Goal: Transaction & Acquisition: Book appointment/travel/reservation

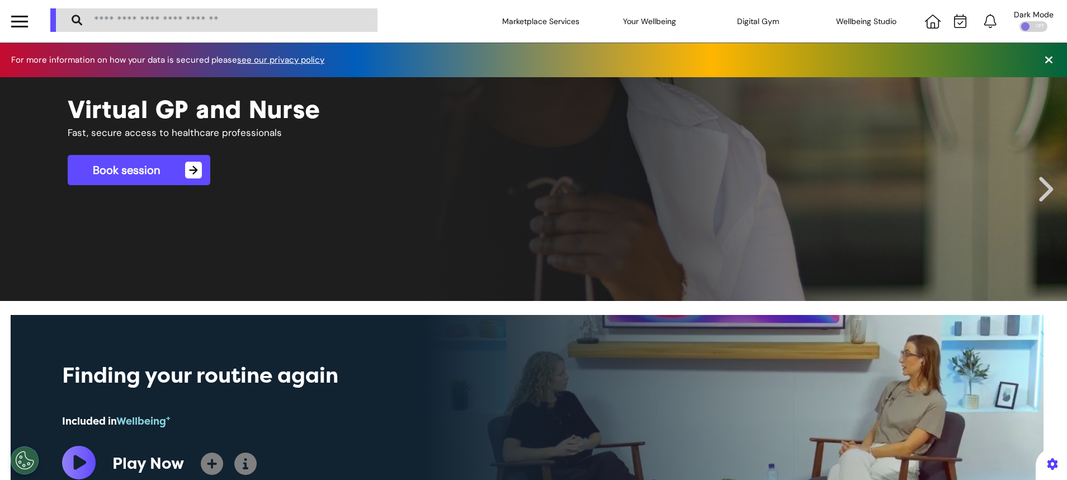
scroll to position [0, 533]
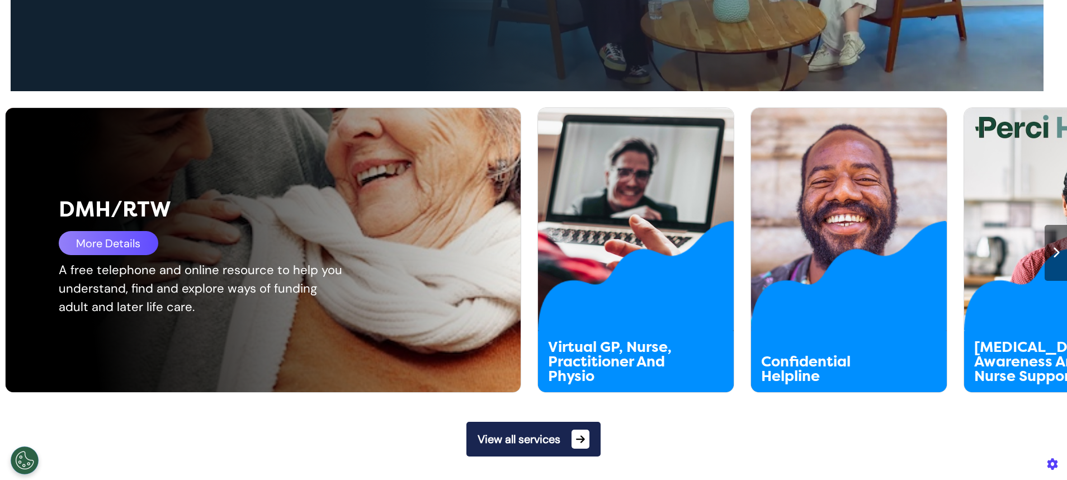
click at [97, 241] on div "More Details" at bounding box center [109, 243] width 100 height 24
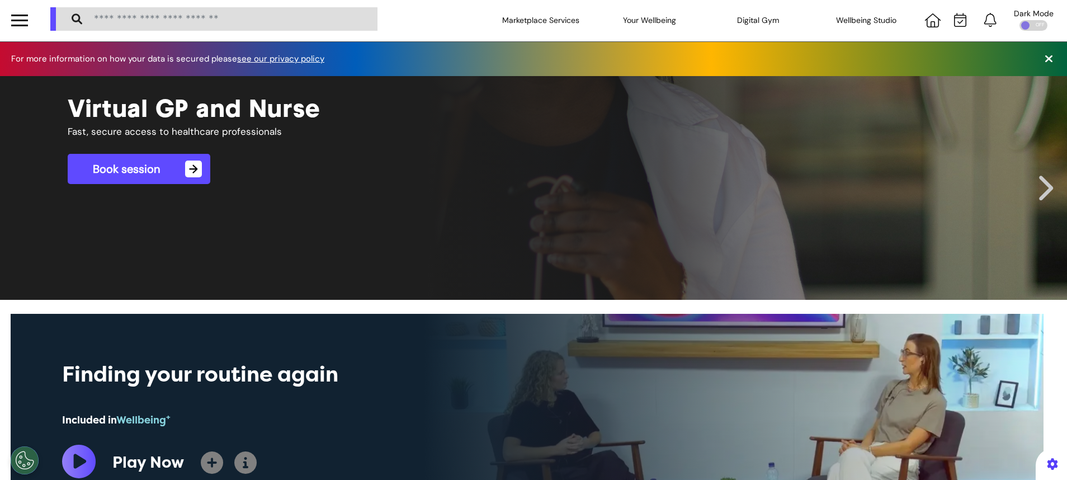
scroll to position [0, 0]
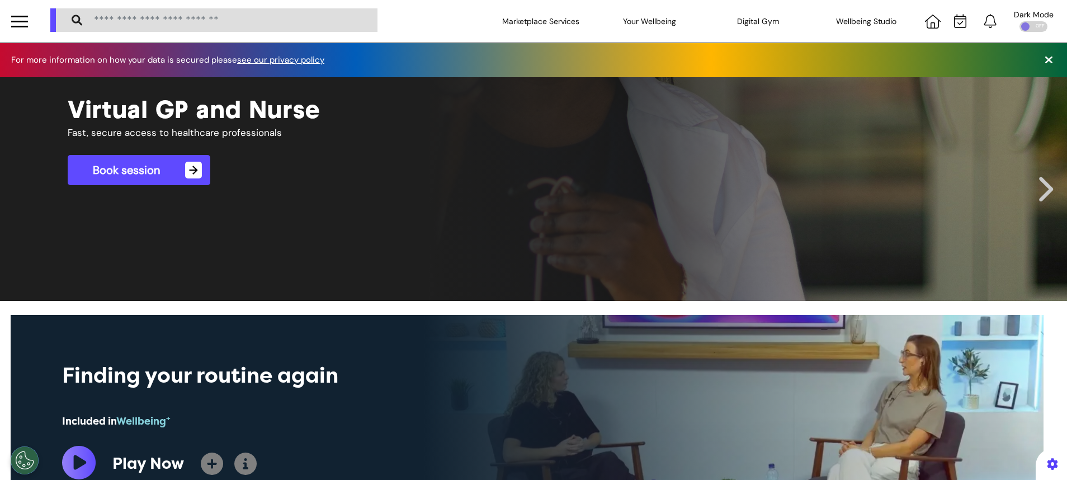
click at [31, 21] on div at bounding box center [19, 21] width 39 height 43
click at [22, 22] on div at bounding box center [19, 21] width 17 height 18
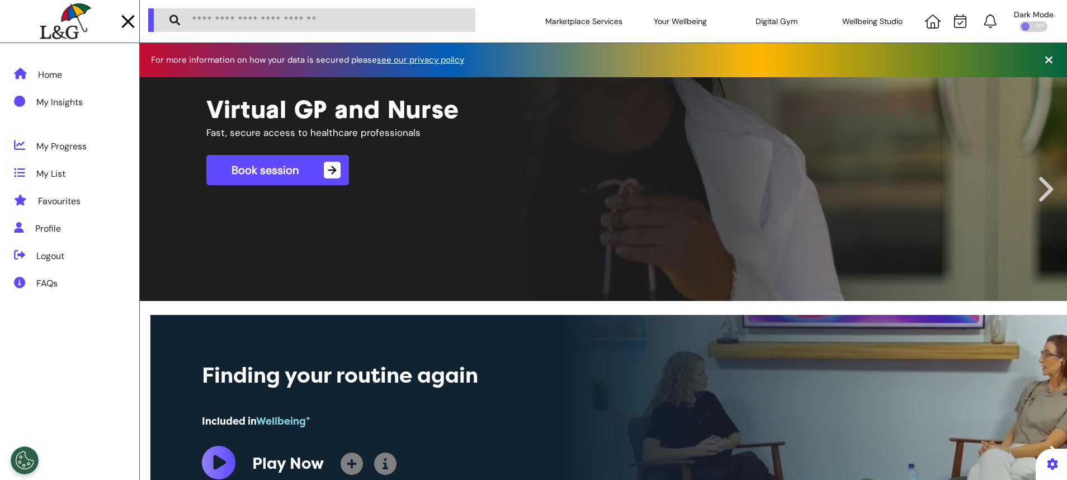
scroll to position [0, 463]
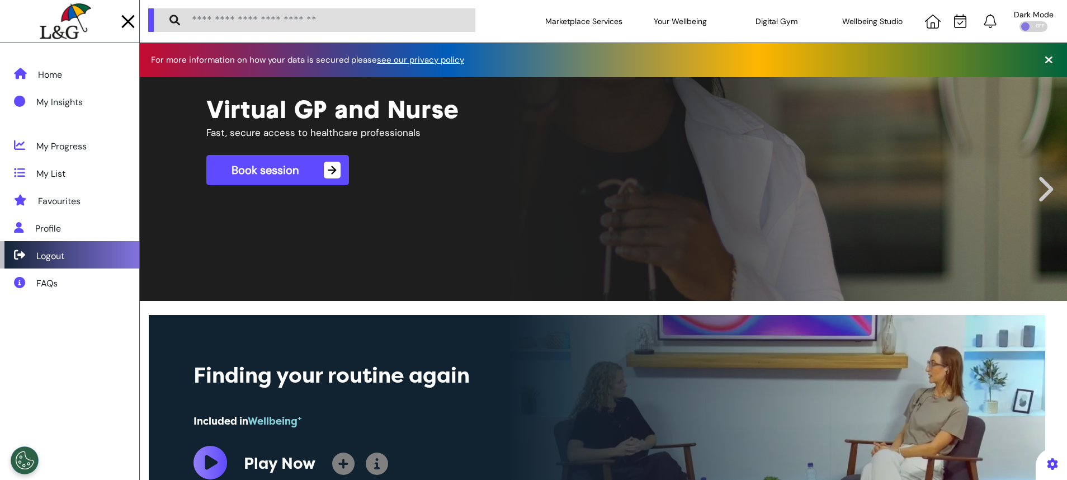
click at [65, 263] on div "Logout" at bounding box center [69, 254] width 139 height 27
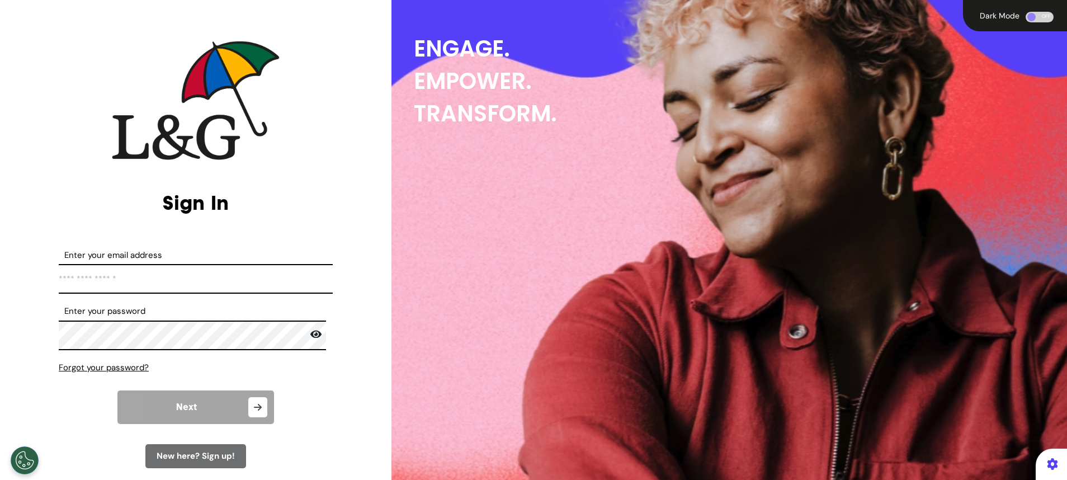
click at [233, 274] on input "Enter your email address" at bounding box center [196, 279] width 274 height 30
type input "**********"
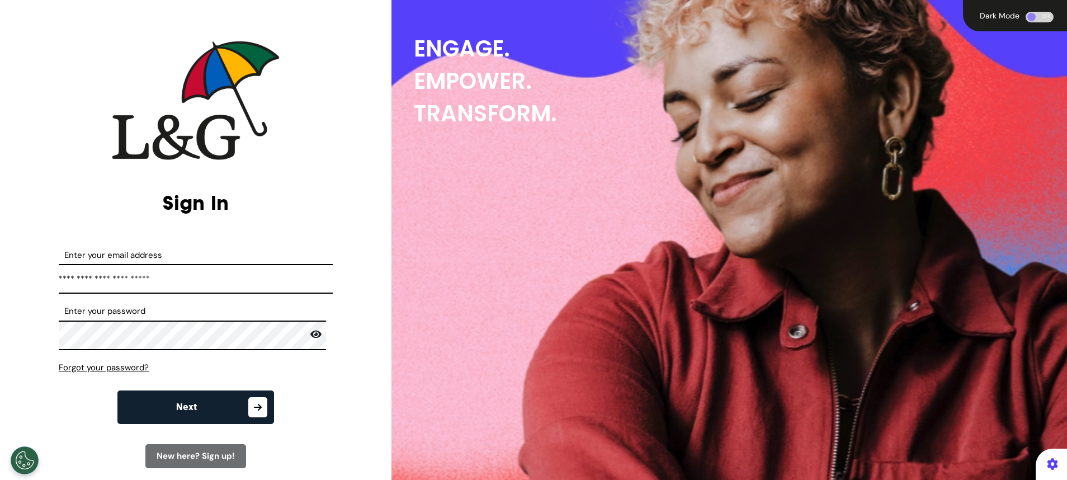
drag, startPoint x: 211, startPoint y: 416, endPoint x: 205, endPoint y: 415, distance: 6.2
click at [205, 415] on button "Next" at bounding box center [195, 407] width 157 height 34
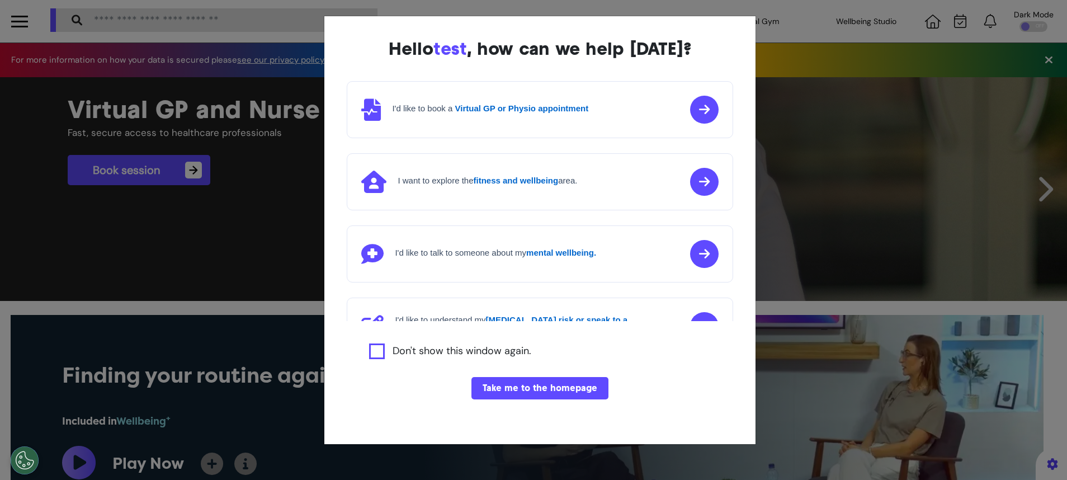
scroll to position [0, 533]
click at [512, 399] on div "Hello test , how can we help [DATE]? I'd like to book a Virtual GP or Physio ap…" at bounding box center [539, 230] width 431 height 428
drag, startPoint x: 515, startPoint y: 392, endPoint x: 74, endPoint y: 374, distance: 441.2
click at [511, 391] on button "Take me to the homepage" at bounding box center [540, 388] width 137 height 22
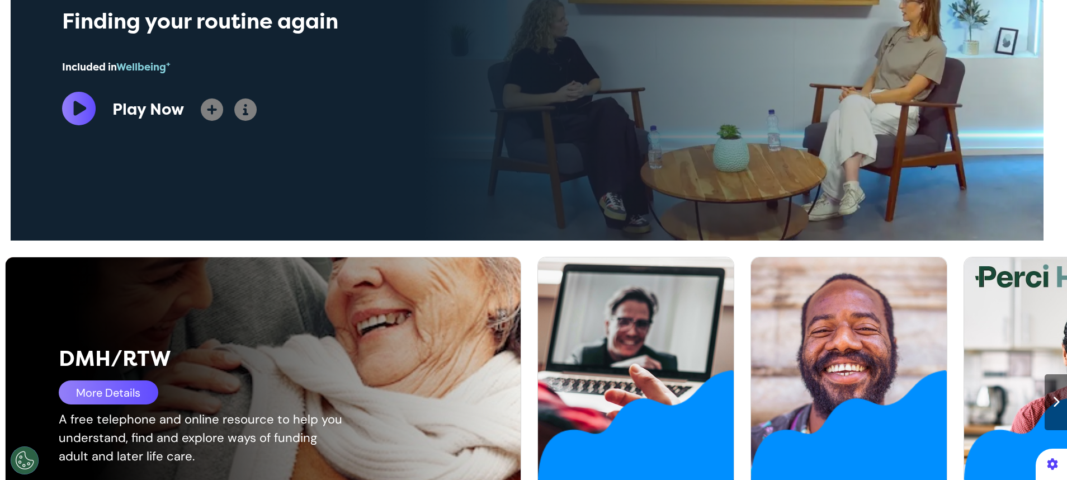
scroll to position [420, 0]
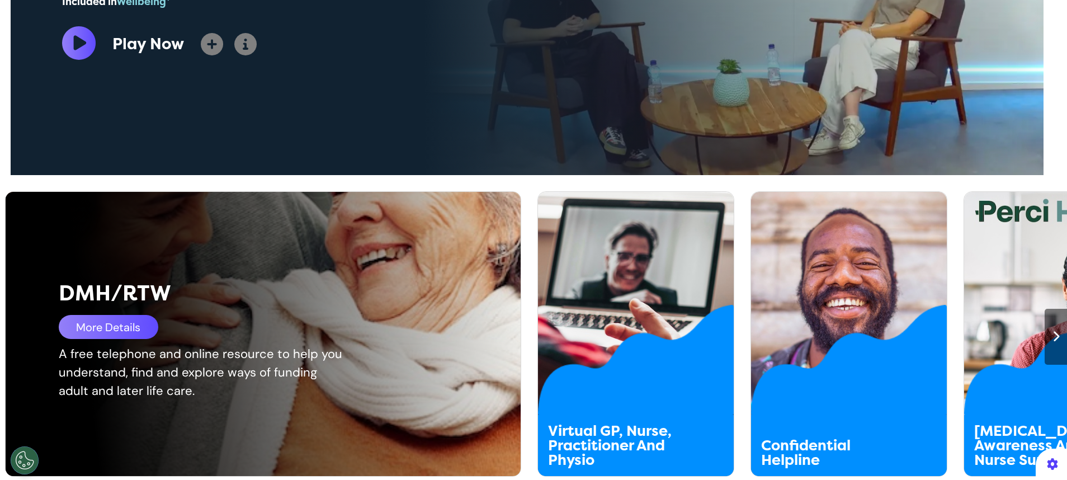
click at [130, 333] on div "More Details" at bounding box center [109, 327] width 100 height 24
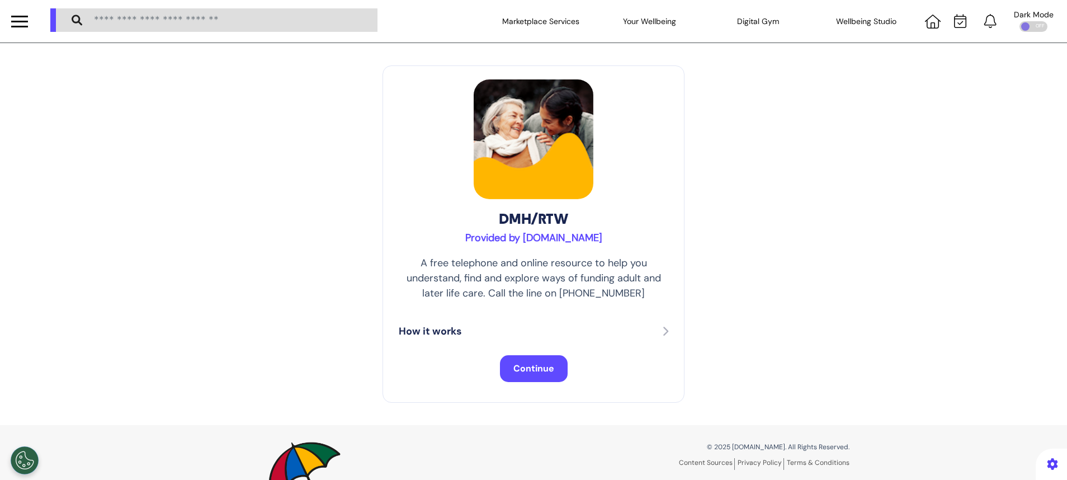
click at [529, 366] on span "Continue" at bounding box center [534, 368] width 41 height 12
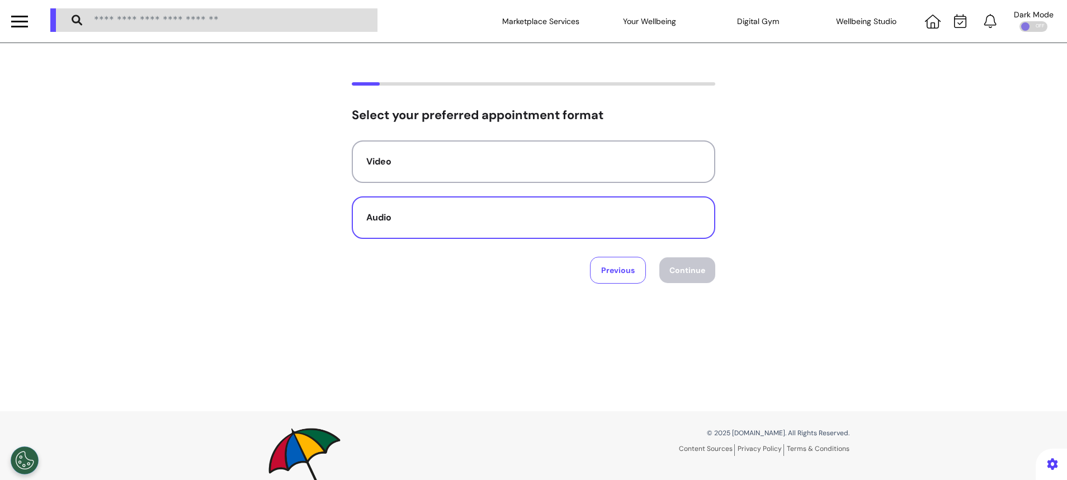
click at [499, 220] on div "Audio" at bounding box center [533, 217] width 335 height 13
click at [690, 272] on button "Continue" at bounding box center [688, 270] width 56 height 26
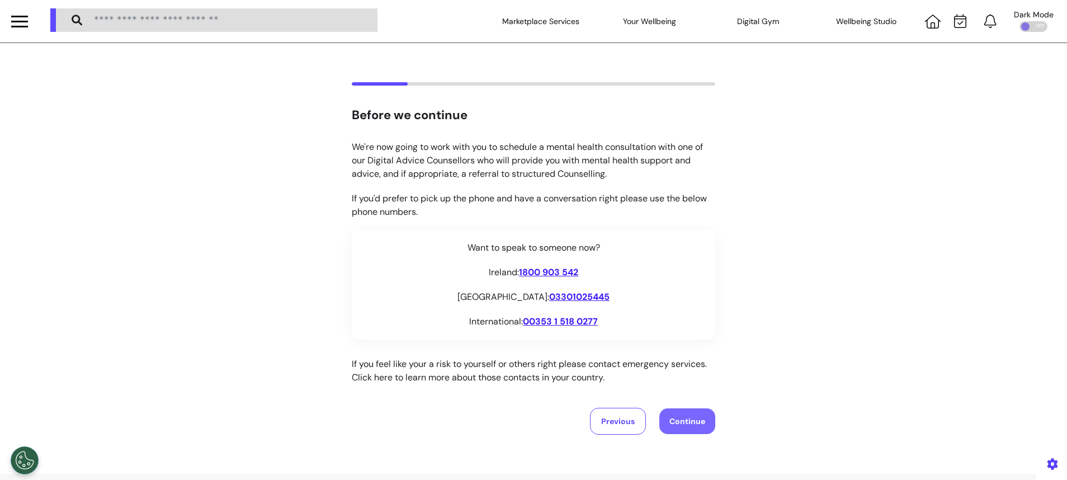
click at [680, 412] on button "Continue" at bounding box center [688, 421] width 56 height 26
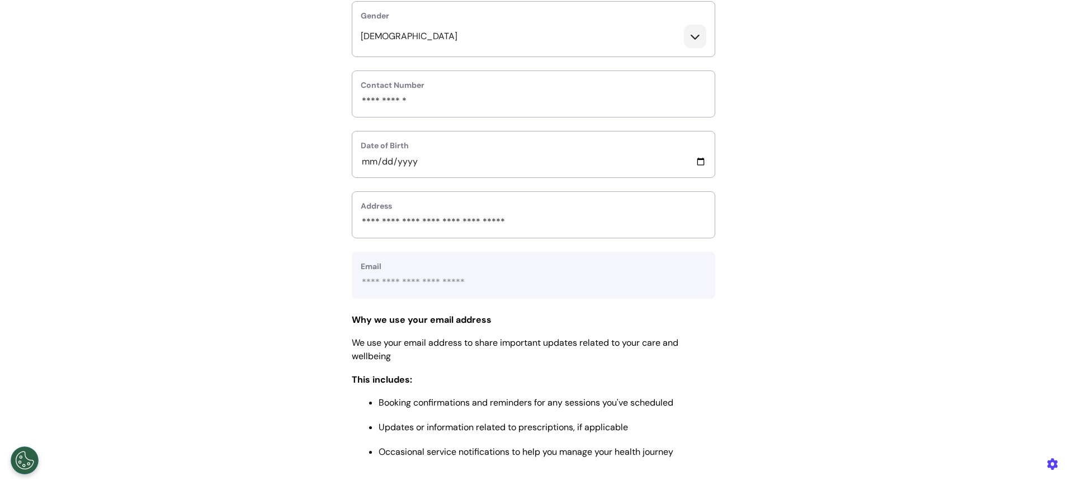
scroll to position [336, 0]
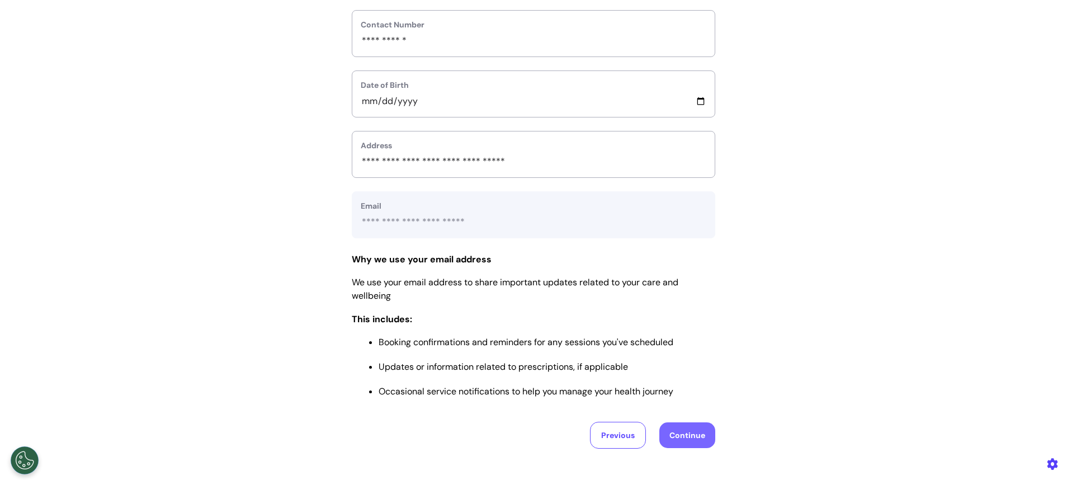
click at [693, 429] on button "Continue" at bounding box center [688, 435] width 56 height 26
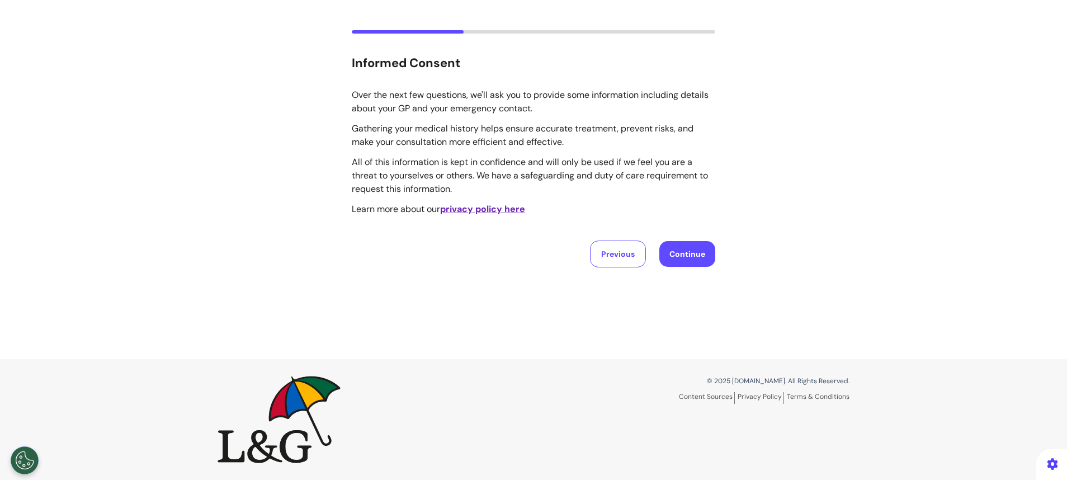
scroll to position [0, 0]
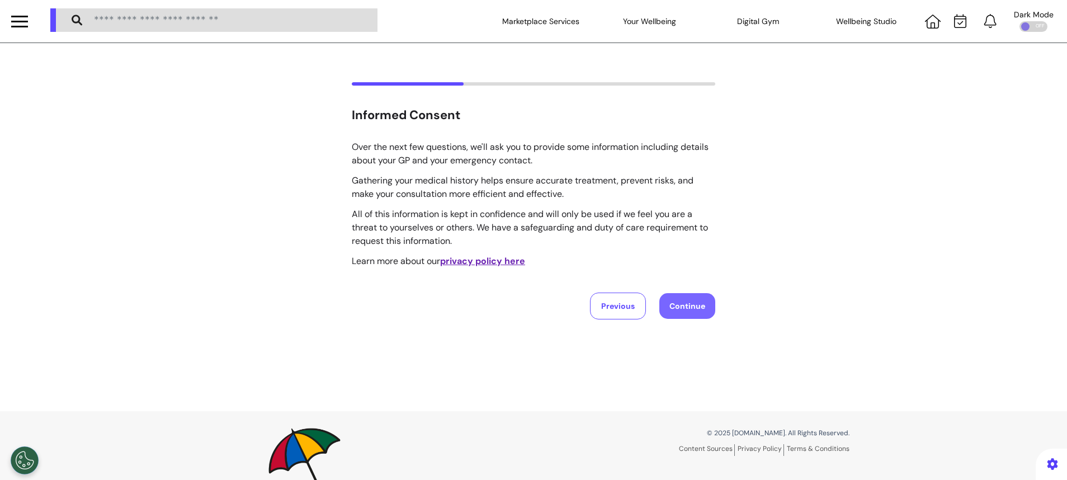
click at [677, 298] on button "Continue" at bounding box center [688, 306] width 56 height 26
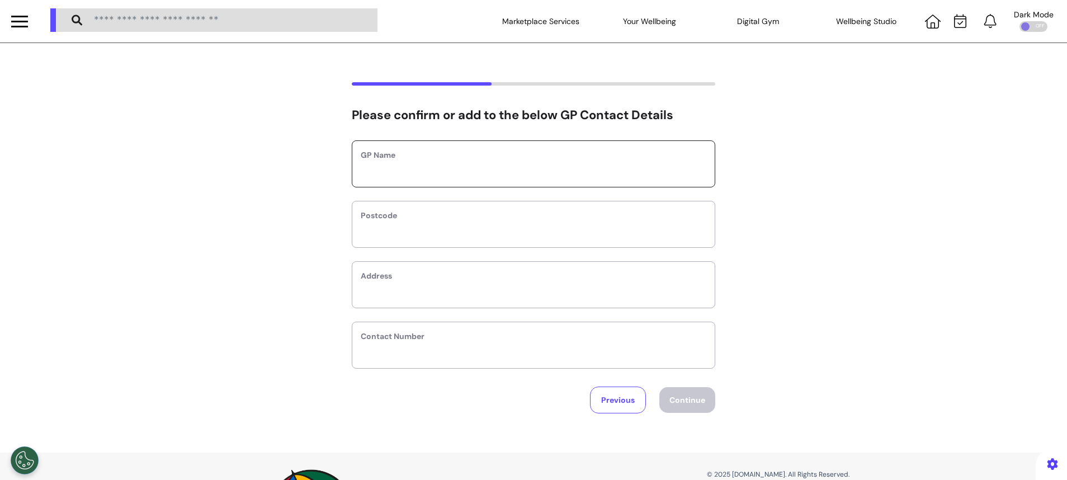
click at [478, 176] on input "text" at bounding box center [534, 171] width 346 height 15
click at [454, 251] on div "GP Name Postcode Address Contact Number" at bounding box center [534, 254] width 364 height 228
click at [459, 235] on input "text" at bounding box center [534, 231] width 346 height 15
type input "*******"
type input "****"
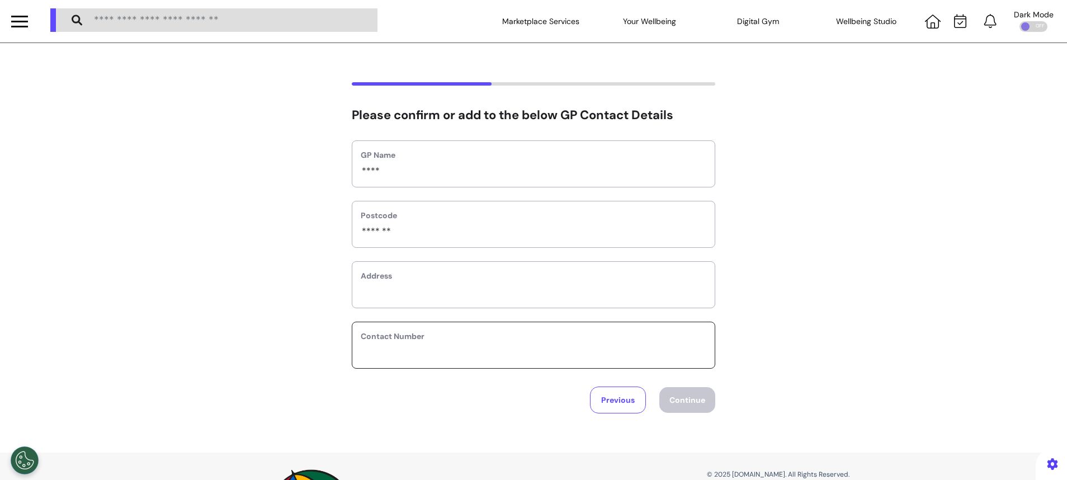
type input "**********"
click at [681, 406] on button "Continue" at bounding box center [688, 400] width 56 height 26
select select "******"
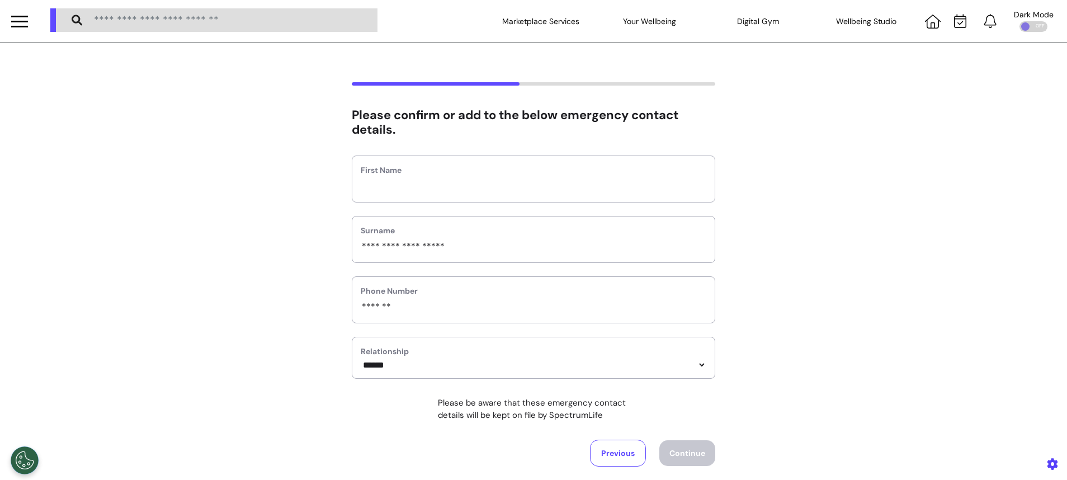
click at [508, 198] on div "First Name" at bounding box center [534, 179] width 364 height 47
click at [507, 190] on input "text" at bounding box center [534, 186] width 346 height 15
click at [332, 167] on div "**********" at bounding box center [533, 274] width 1067 height 384
click at [443, 179] on input "text" at bounding box center [534, 186] width 346 height 15
type input "***"
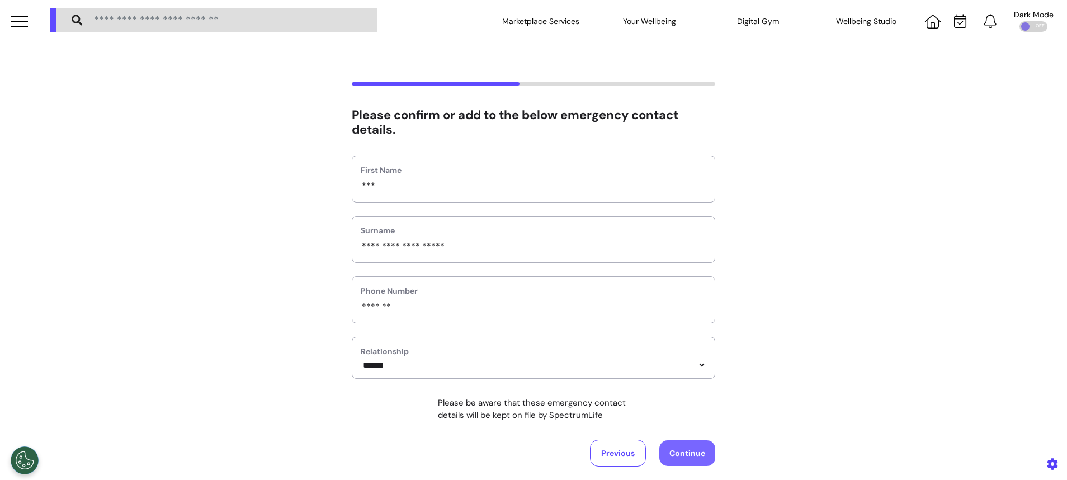
click at [668, 451] on button "Continue" at bounding box center [688, 453] width 56 height 26
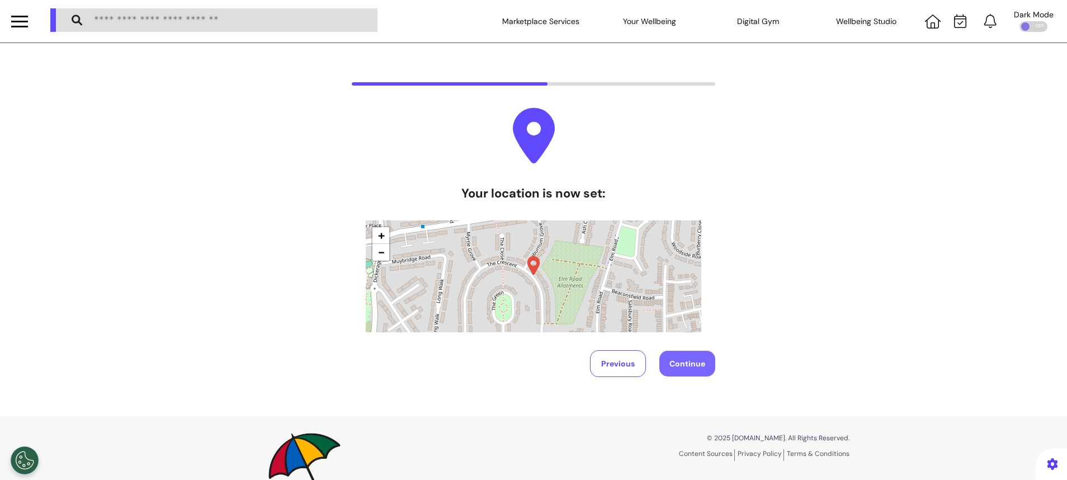
click at [695, 357] on button "Continue" at bounding box center [688, 364] width 56 height 26
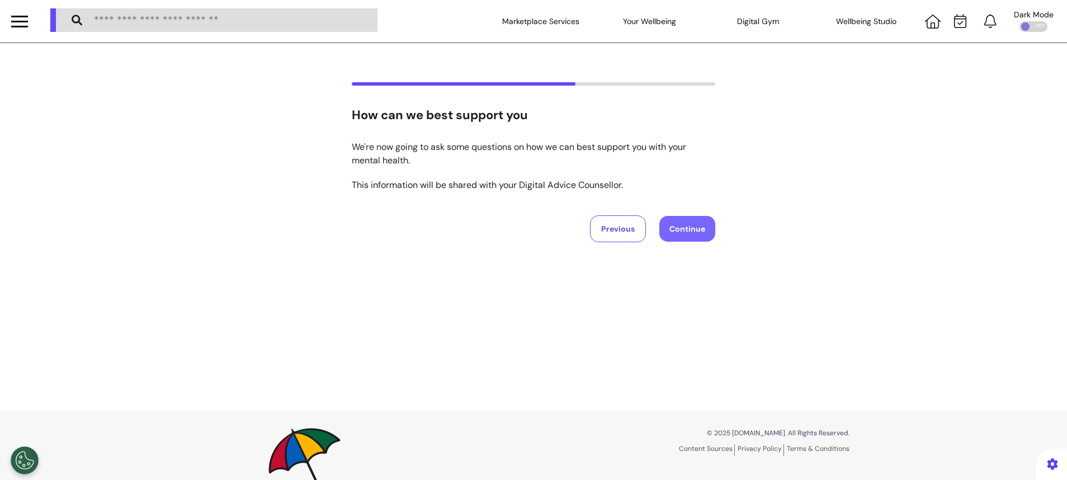
click at [689, 218] on button "Continue" at bounding box center [688, 229] width 56 height 26
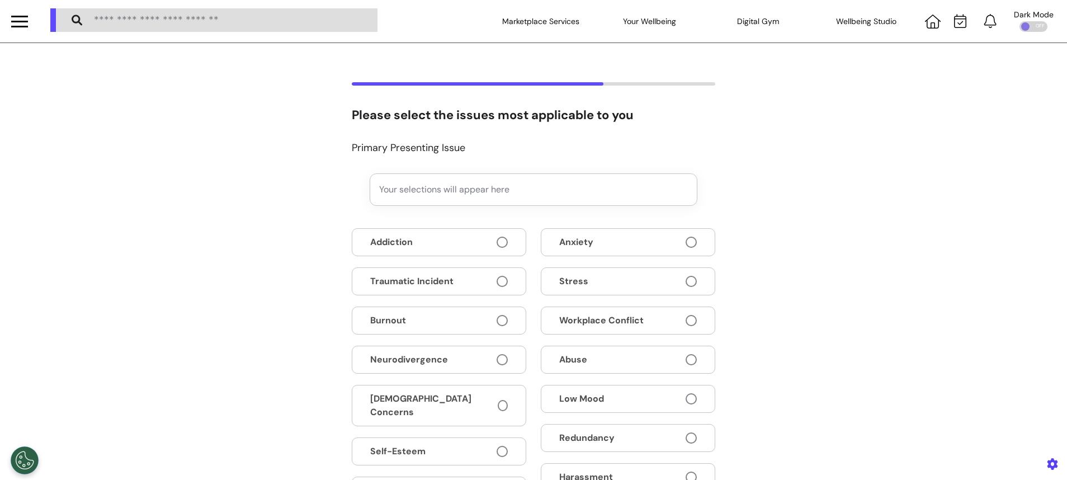
click at [614, 232] on button "Anxiety" at bounding box center [628, 242] width 175 height 28
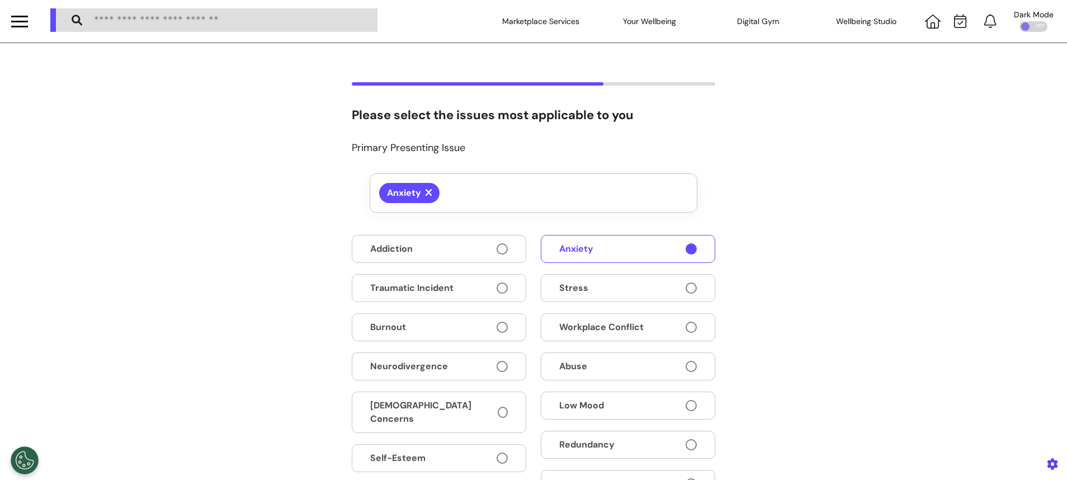
click at [607, 282] on button "Stress" at bounding box center [628, 288] width 175 height 28
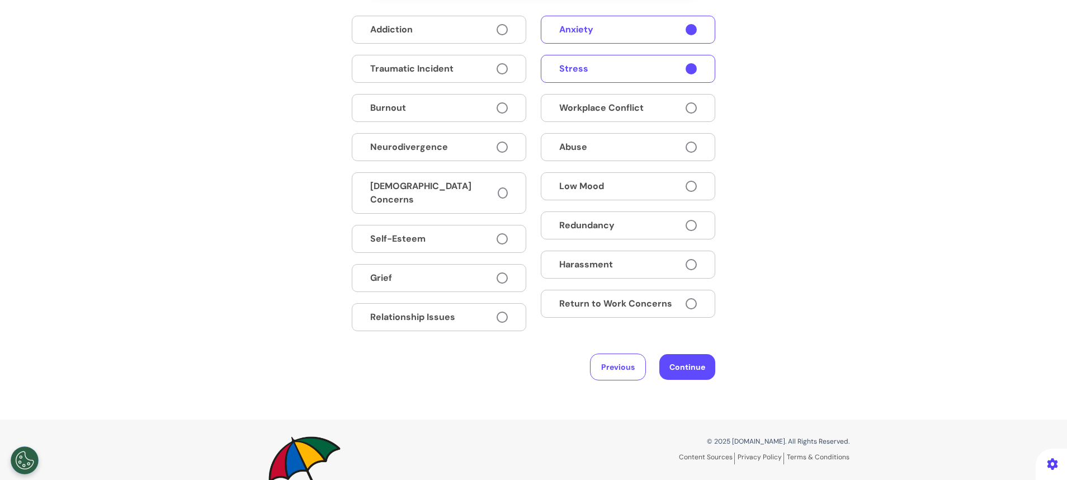
scroll to position [274, 0]
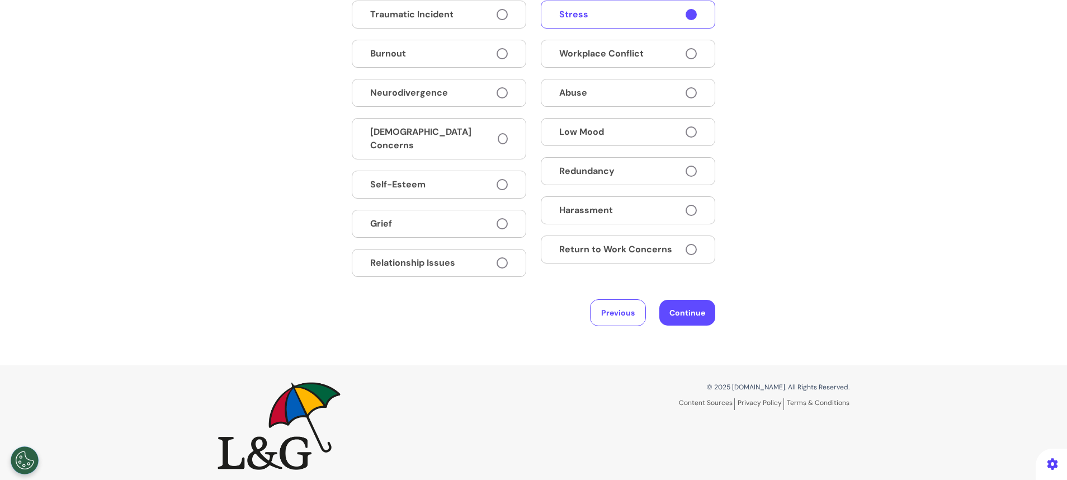
click at [625, 241] on button "Return to Work Concerns" at bounding box center [628, 250] width 175 height 28
click at [683, 304] on button "Continue" at bounding box center [688, 313] width 56 height 26
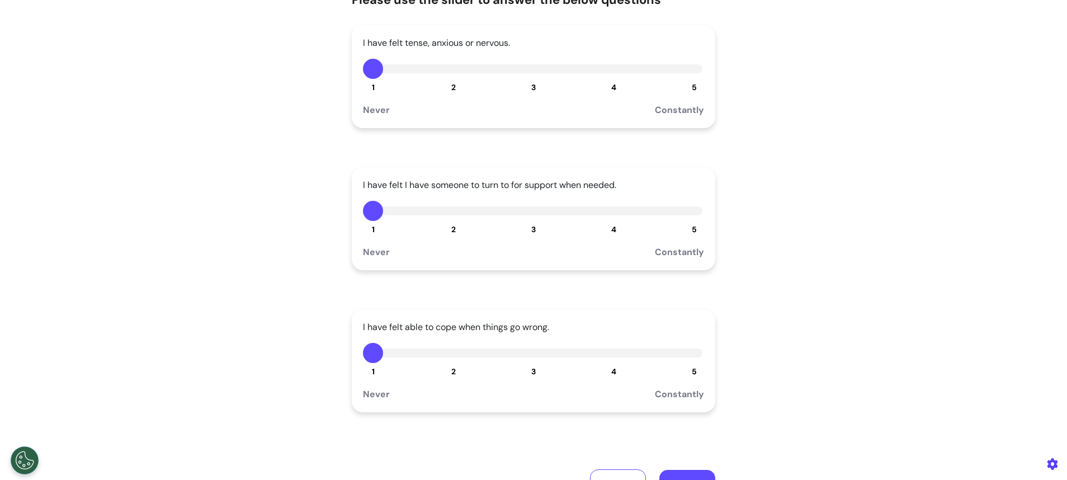
scroll to position [168, 0]
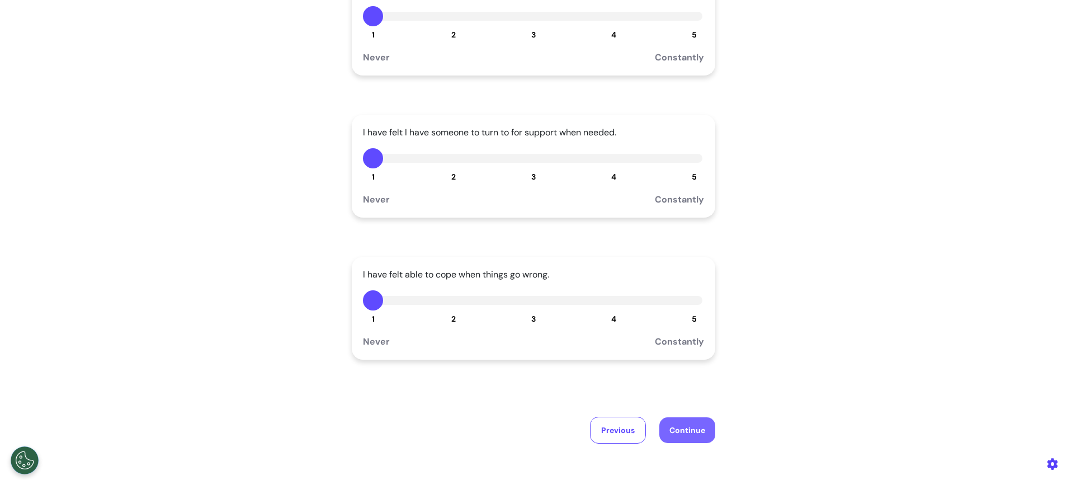
click at [679, 422] on button "Continue" at bounding box center [688, 430] width 56 height 26
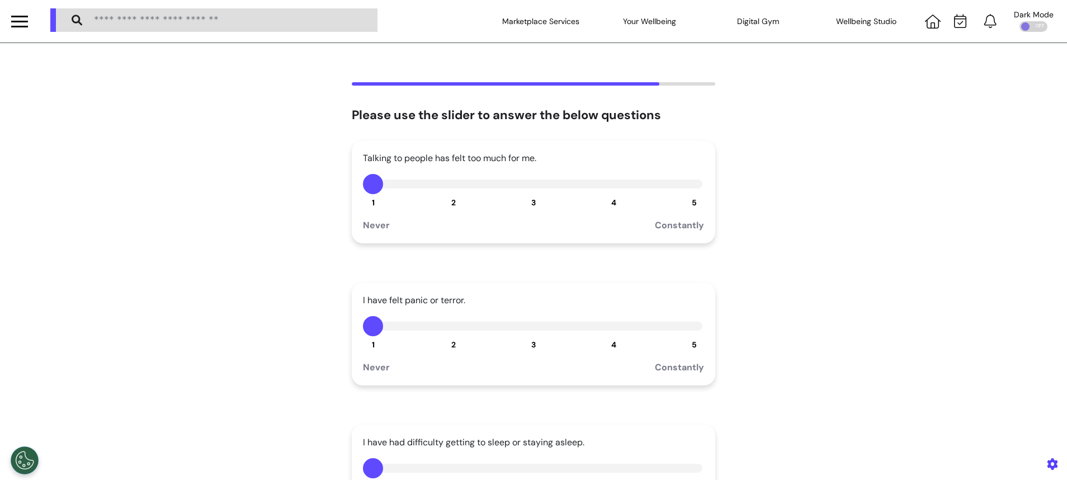
scroll to position [252, 0]
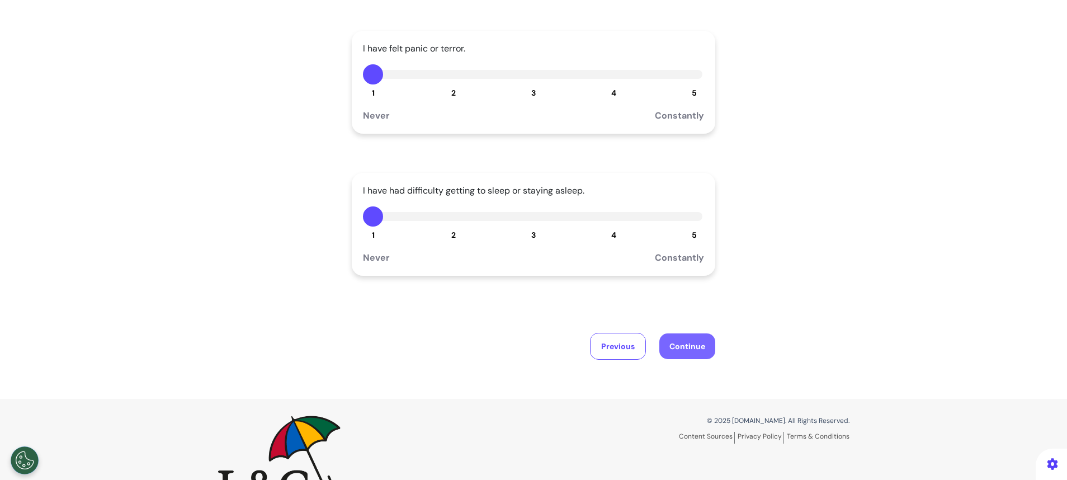
click at [700, 341] on button "Continue" at bounding box center [688, 346] width 56 height 26
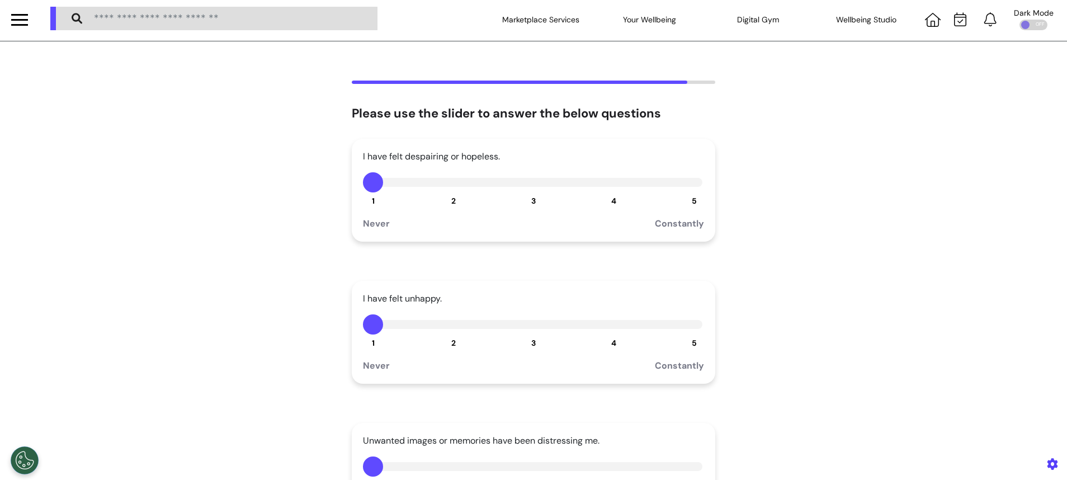
scroll to position [168, 0]
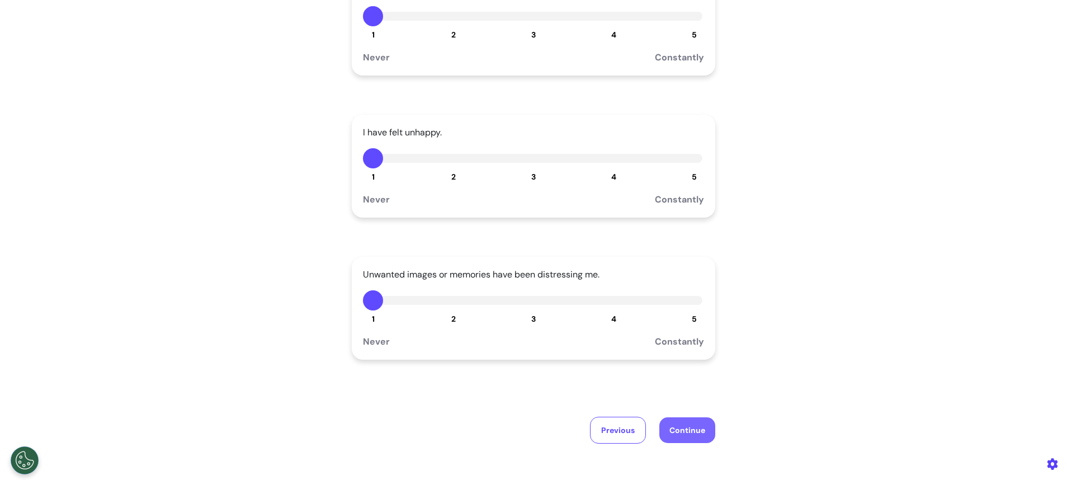
click at [698, 428] on button "Continue" at bounding box center [688, 430] width 56 height 26
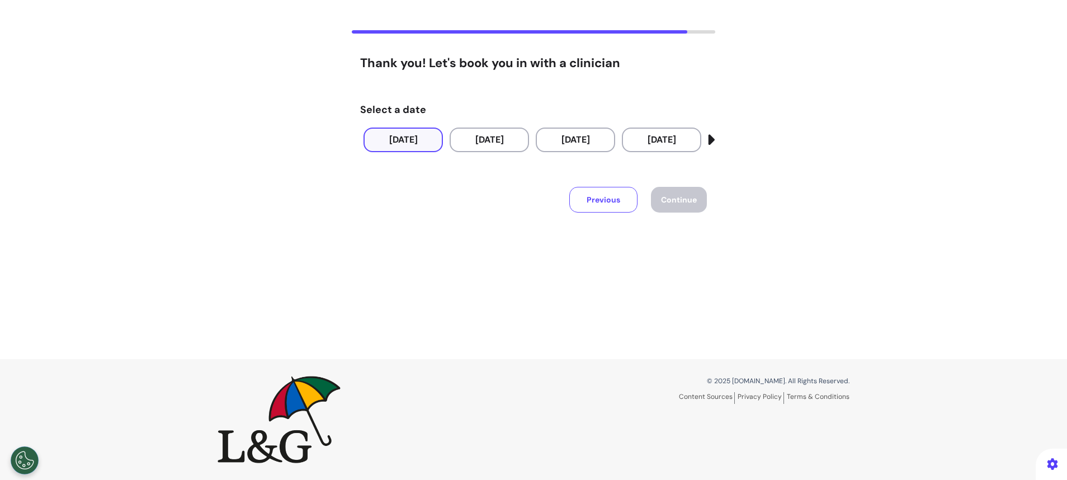
click at [433, 144] on button "24 Sep 2025" at bounding box center [403, 140] width 79 height 25
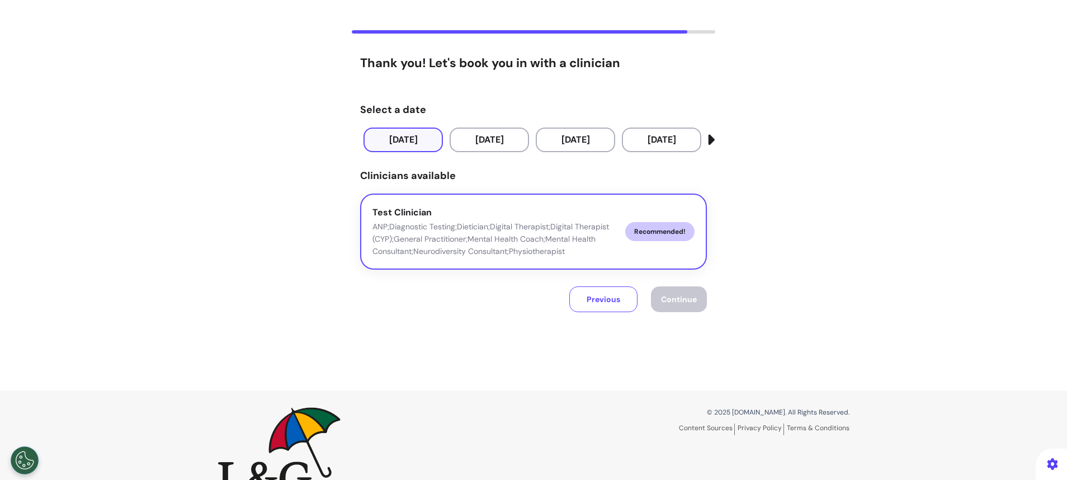
click at [519, 228] on p "ANP;Diagnostic Testing;Dietician;Digital Therapist;Digital Therapist (CYP);Gene…" at bounding box center [495, 238] width 244 height 37
click at [678, 298] on span "Continue" at bounding box center [679, 299] width 36 height 10
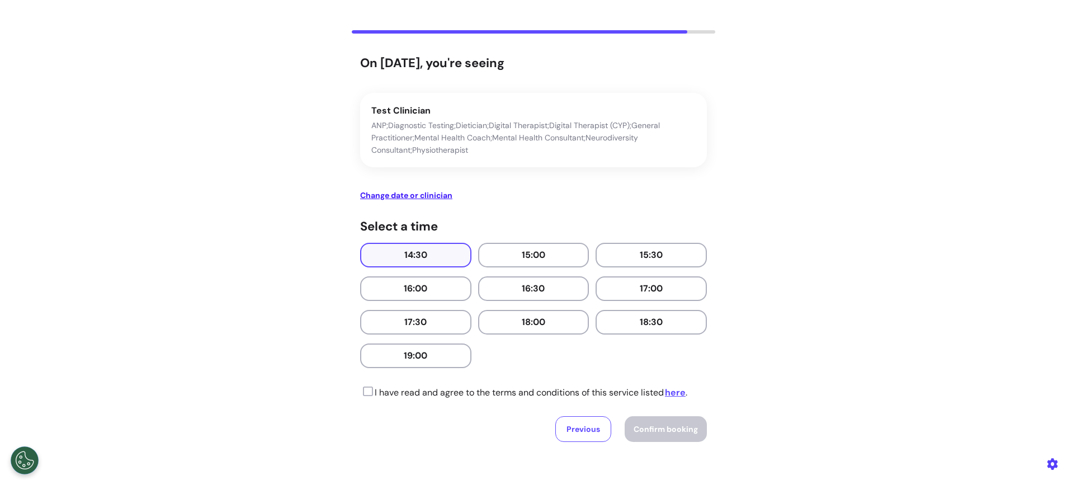
click at [398, 253] on button "14:30" at bounding box center [415, 255] width 111 height 25
click at [366, 390] on icon at bounding box center [366, 391] width 13 height 11
click at [672, 427] on span "Confirm booking" at bounding box center [666, 429] width 64 height 10
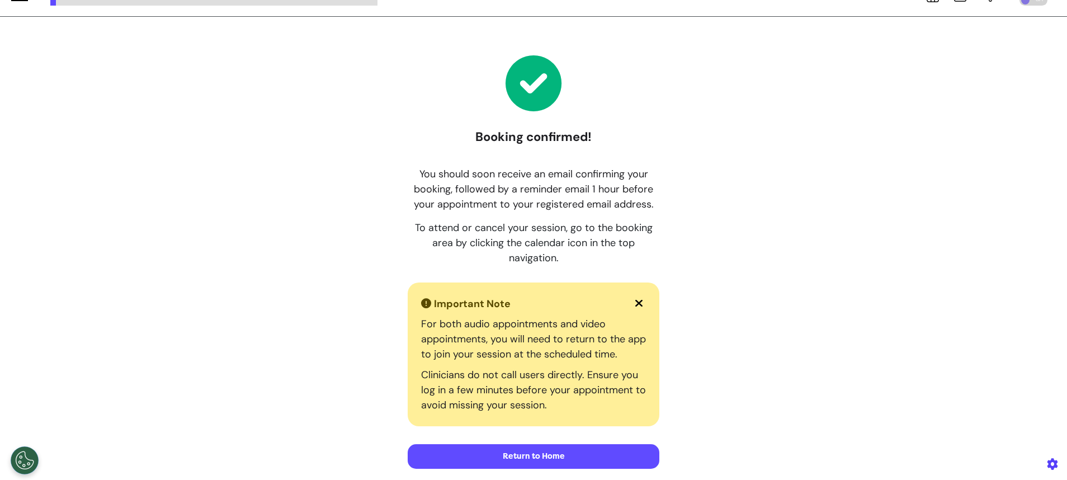
click at [483, 458] on button "Return to Home" at bounding box center [534, 456] width 252 height 25
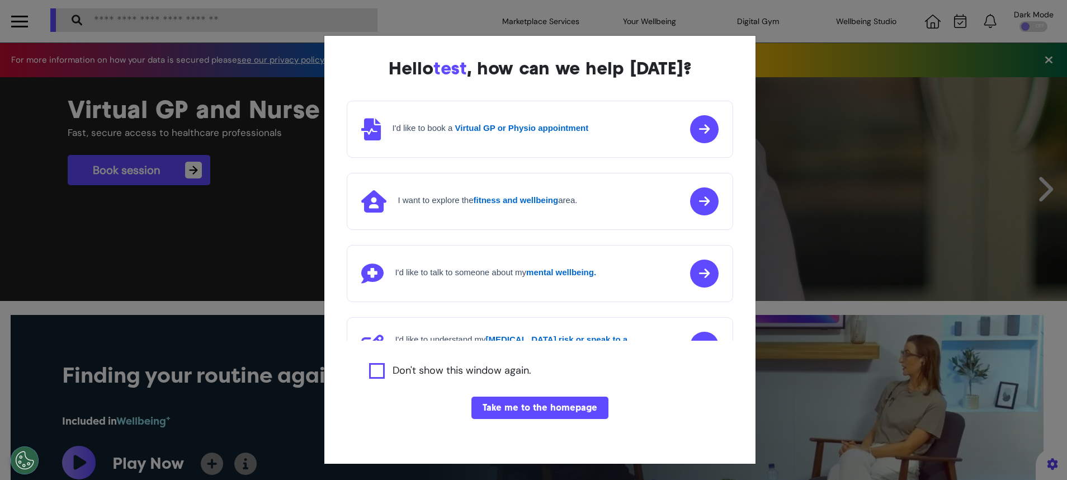
scroll to position [0, 533]
click at [529, 403] on button "Take me to the homepage" at bounding box center [540, 408] width 137 height 22
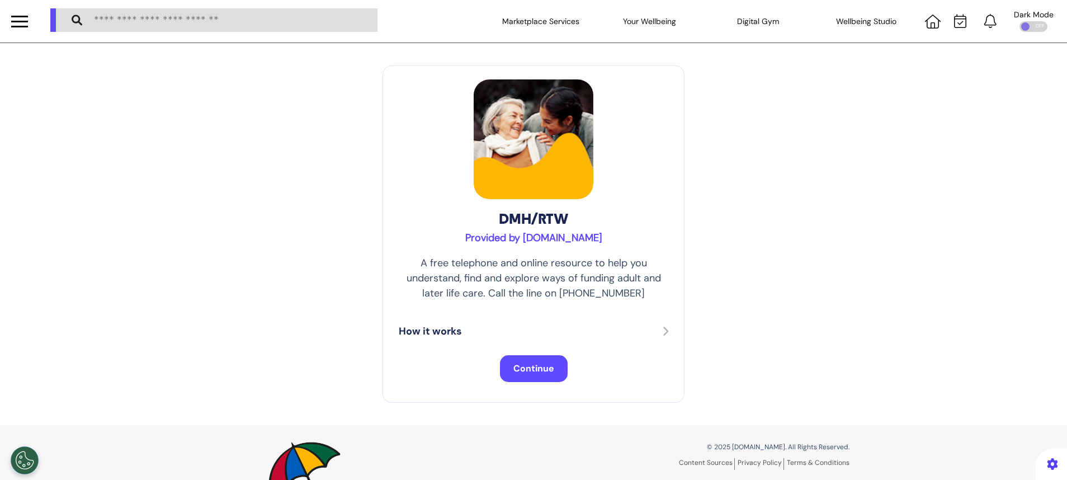
click at [539, 365] on span "Continue" at bounding box center [534, 368] width 41 height 12
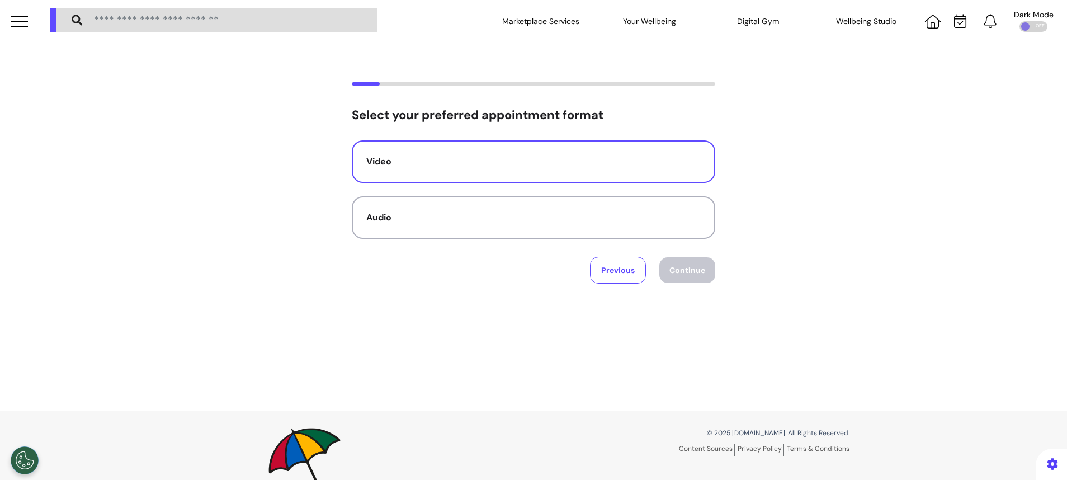
click at [501, 162] on div "Video" at bounding box center [533, 161] width 335 height 13
click at [690, 272] on button "Continue" at bounding box center [688, 270] width 56 height 26
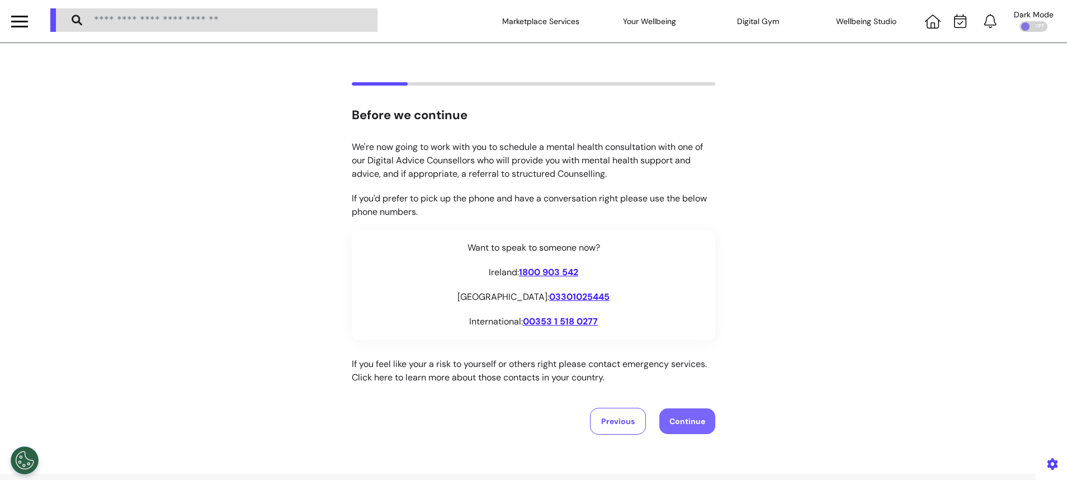
click at [674, 416] on button "Continue" at bounding box center [688, 421] width 56 height 26
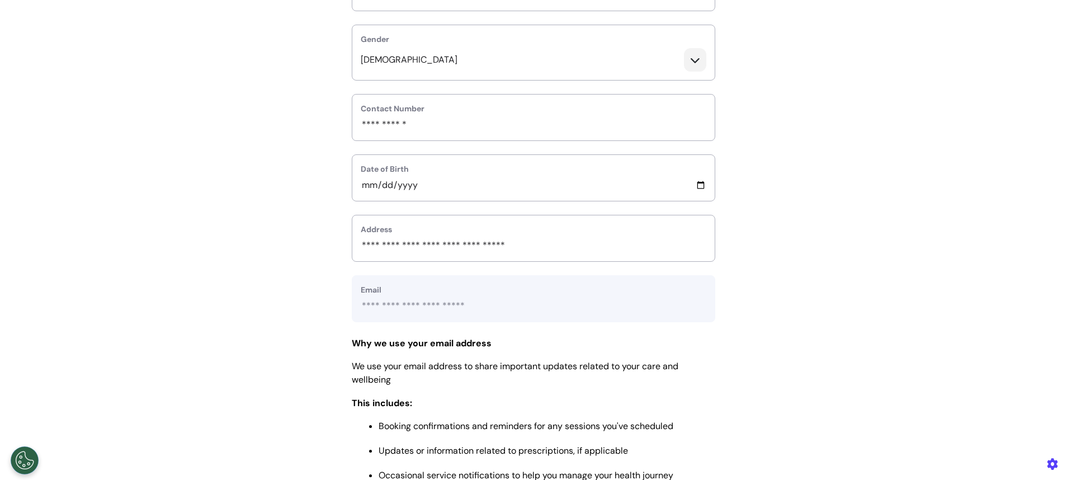
scroll to position [420, 0]
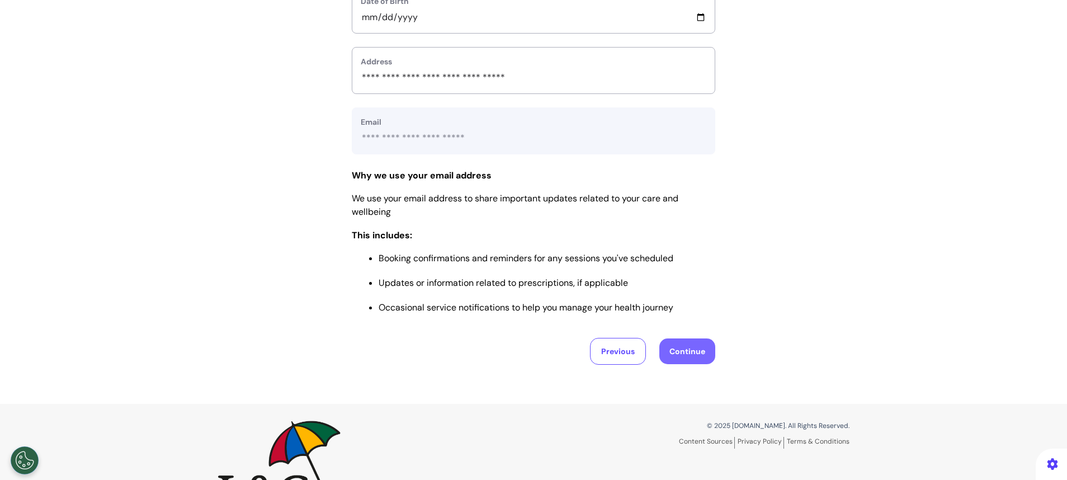
click at [686, 355] on button "Continue" at bounding box center [688, 351] width 56 height 26
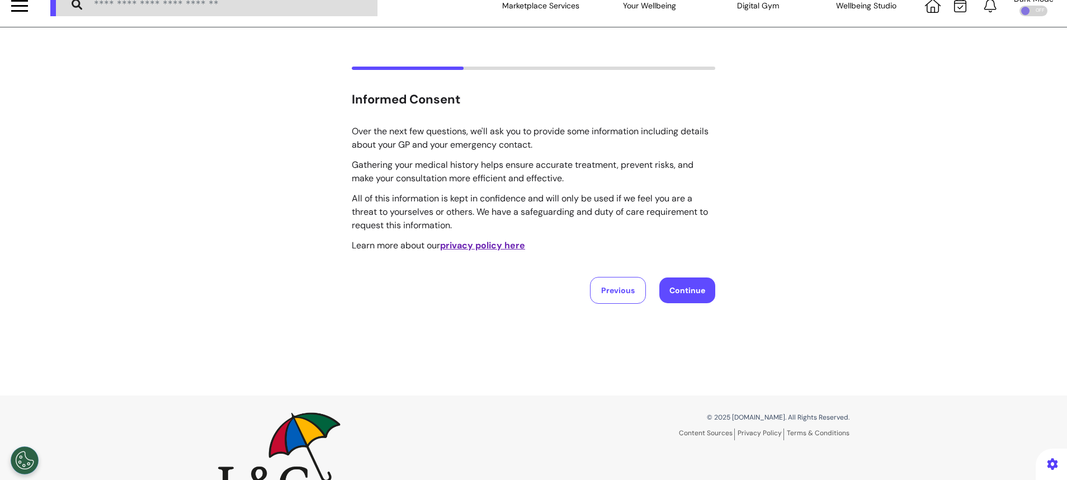
scroll to position [0, 0]
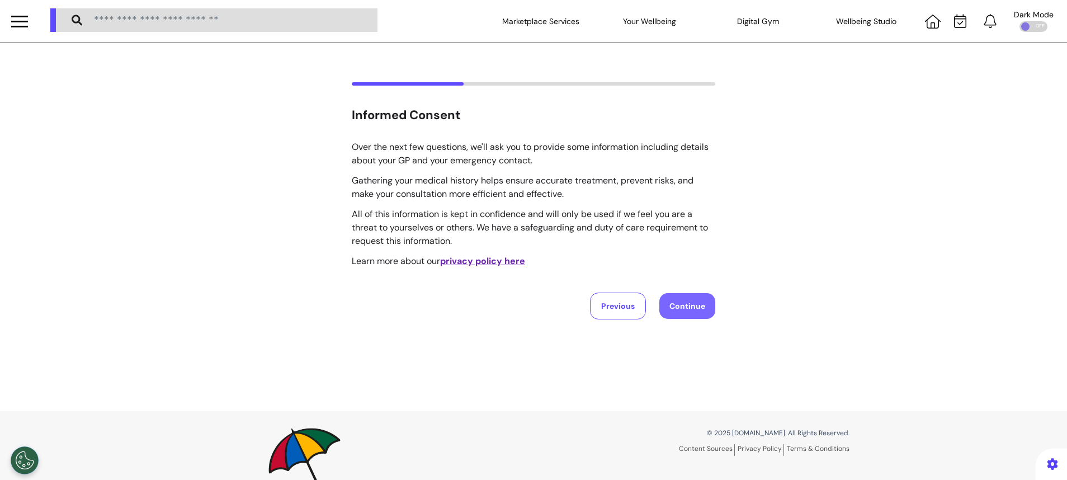
click at [676, 303] on button "Continue" at bounding box center [688, 306] width 56 height 26
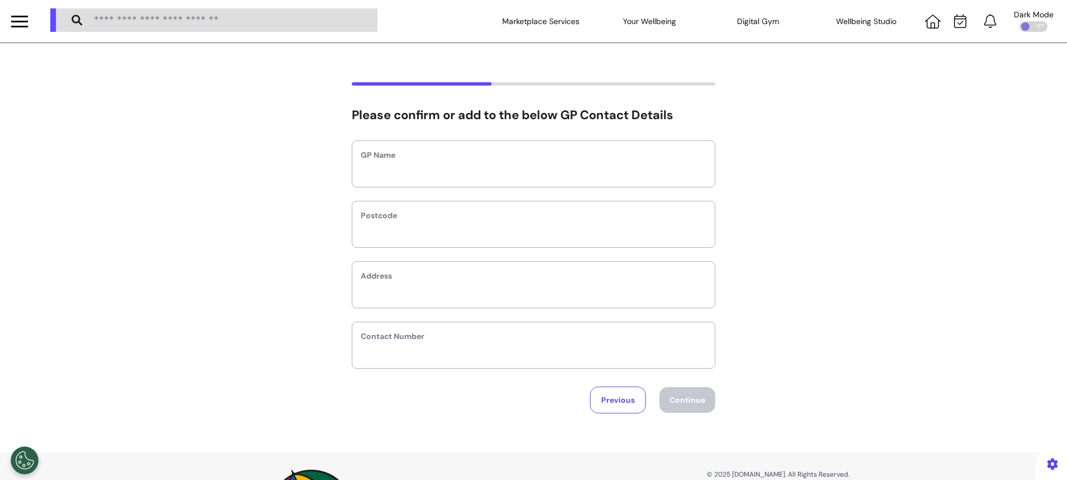
click at [607, 156] on label "GP Name" at bounding box center [534, 155] width 346 height 12
click at [596, 173] on input "text" at bounding box center [534, 171] width 346 height 15
click at [565, 234] on input "text" at bounding box center [534, 231] width 346 height 15
type input "*******"
type input "****"
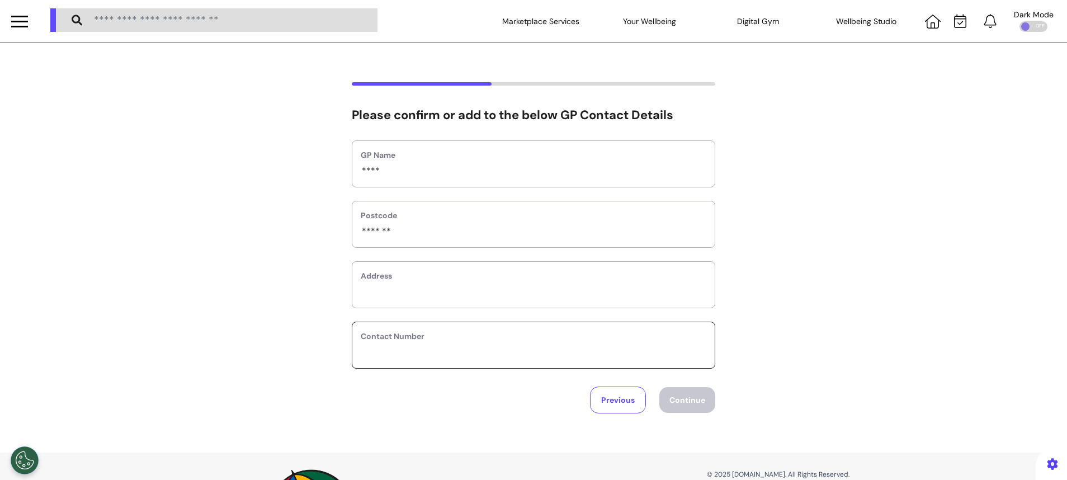
type input "**********"
click at [697, 401] on button "Continue" at bounding box center [688, 400] width 56 height 26
select select "******"
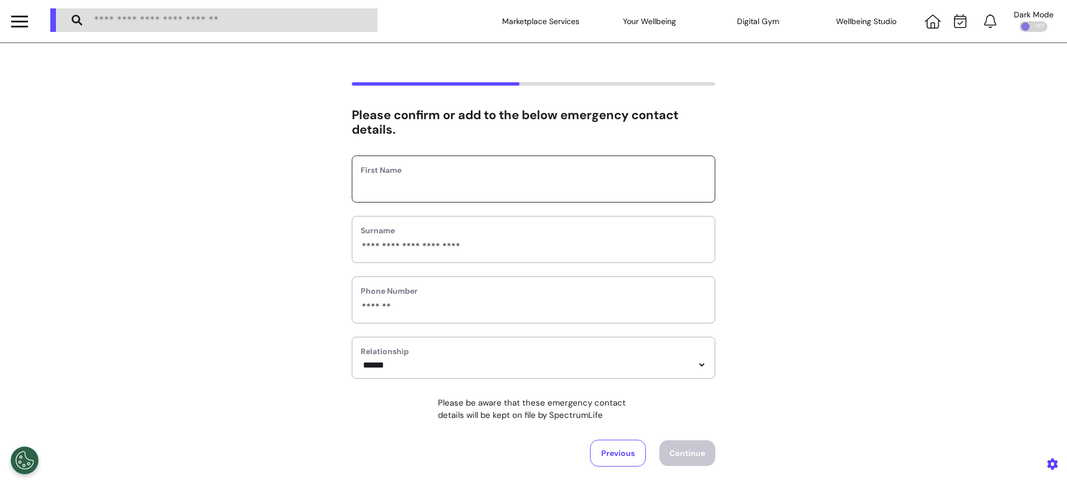
click at [426, 191] on input "text" at bounding box center [534, 186] width 346 height 15
type input "***"
drag, startPoint x: 354, startPoint y: 249, endPoint x: 496, endPoint y: 257, distance: 142.3
click at [496, 257] on div "**********" at bounding box center [534, 239] width 364 height 47
